Goal: Information Seeking & Learning: Learn about a topic

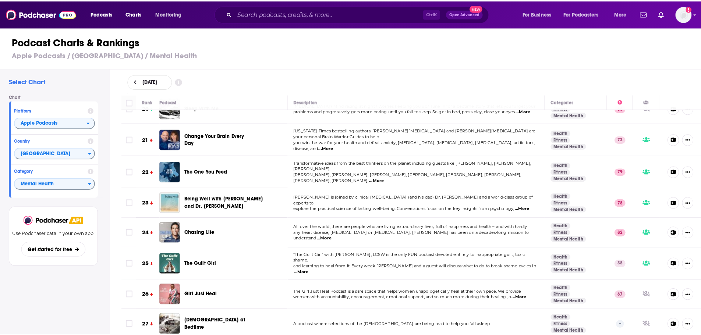
scroll to position [552, 0]
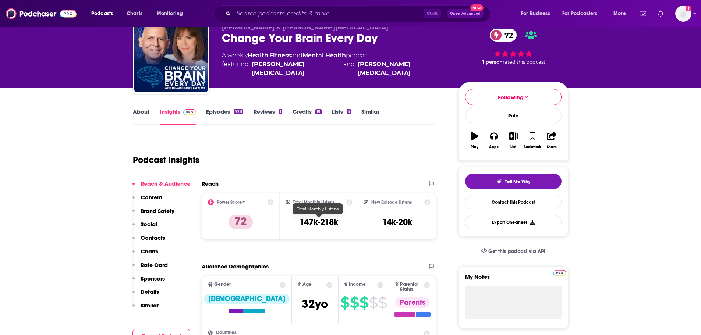
scroll to position [110, 0]
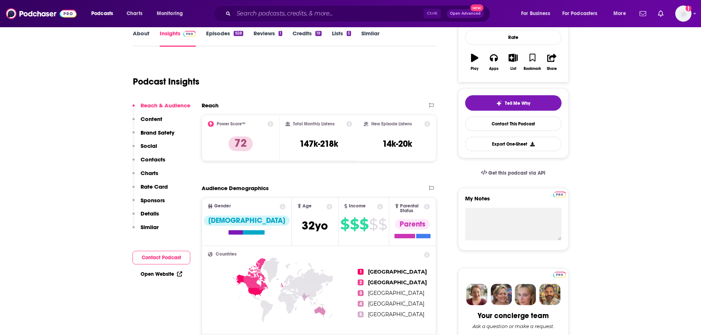
click at [348, 136] on div "Total Monthly Listens 147k-218k" at bounding box center [319, 138] width 67 height 34
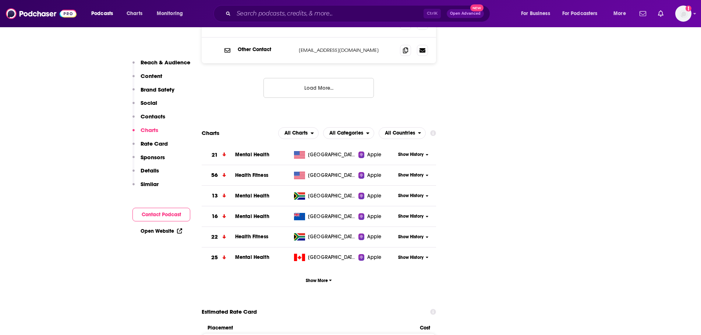
scroll to position [1067, 0]
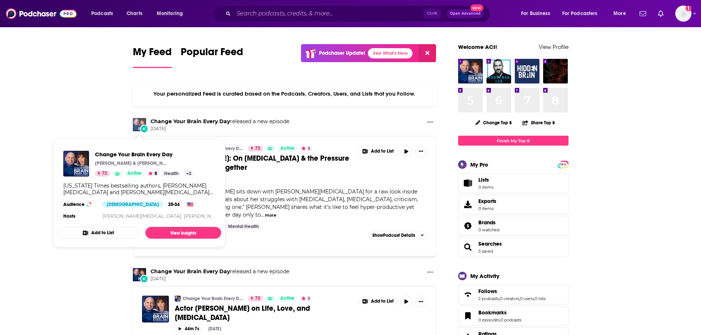
click at [137, 124] on img "Change Your Brain Every Day" at bounding box center [139, 124] width 13 height 13
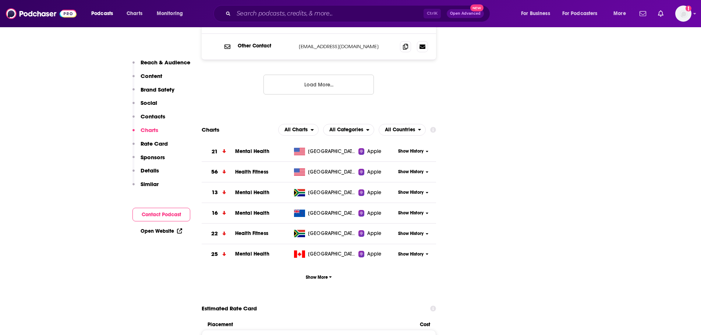
scroll to position [1053, 0]
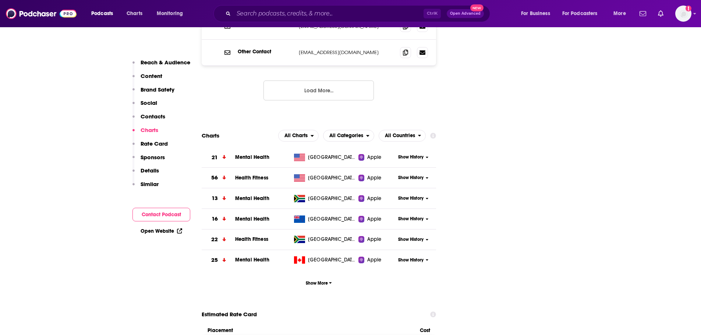
click at [246, 154] on span "Mental Health" at bounding box center [252, 157] width 34 height 6
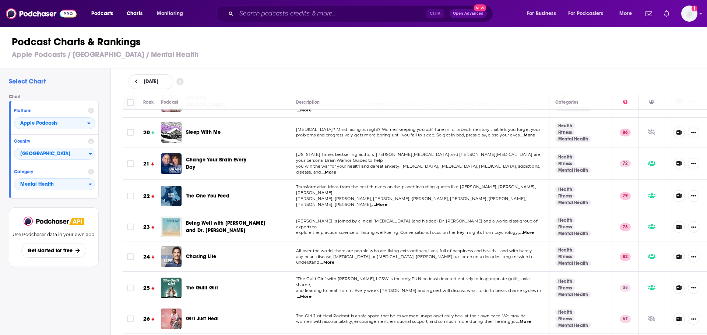
scroll to position [552, 0]
